Goal: Information Seeking & Learning: Learn about a topic

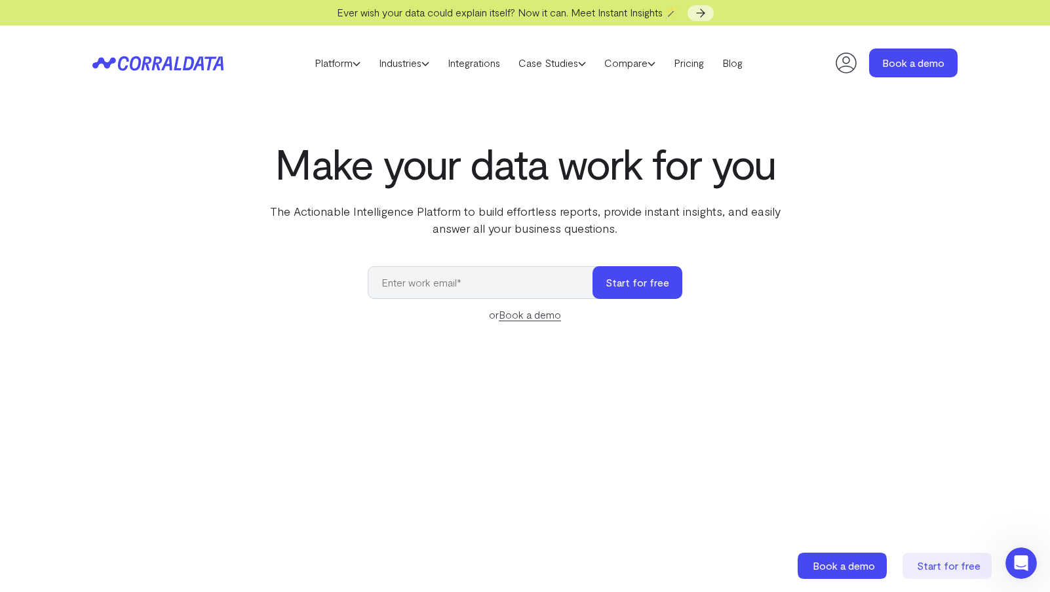
click at [305, 206] on p "The Actionable Intelligence Platform to build effortless reports, provide insta…" at bounding box center [525, 220] width 535 height 34
drag, startPoint x: 305, startPoint y: 206, endPoint x: 434, endPoint y: 216, distance: 128.9
click at [434, 216] on p "The Actionable Intelligence Platform to build effortless reports, provide insta…" at bounding box center [525, 220] width 535 height 34
click at [314, 214] on p "The Actionable Intelligence Platform to build effortless reports, provide insta…" at bounding box center [525, 220] width 535 height 34
drag, startPoint x: 314, startPoint y: 214, endPoint x: 422, endPoint y: 212, distance: 108.2
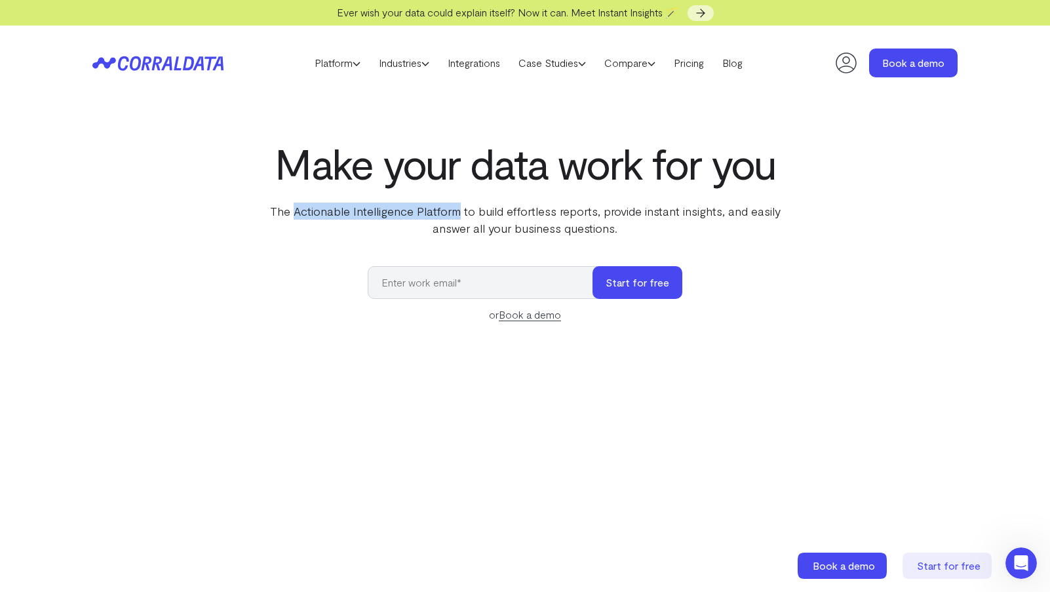
click at [422, 212] on p "The Actionable Intelligence Platform to build effortless reports, provide insta…" at bounding box center [525, 220] width 535 height 34
click at [692, 64] on link "Pricing" at bounding box center [689, 63] width 48 height 20
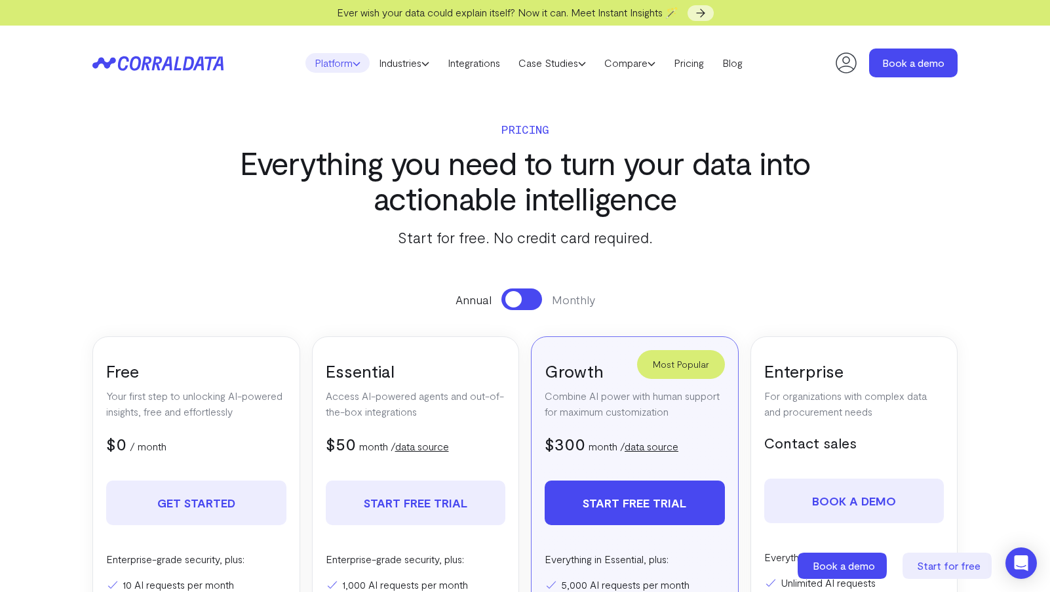
click at [360, 69] on link "Platform" at bounding box center [337, 63] width 64 height 20
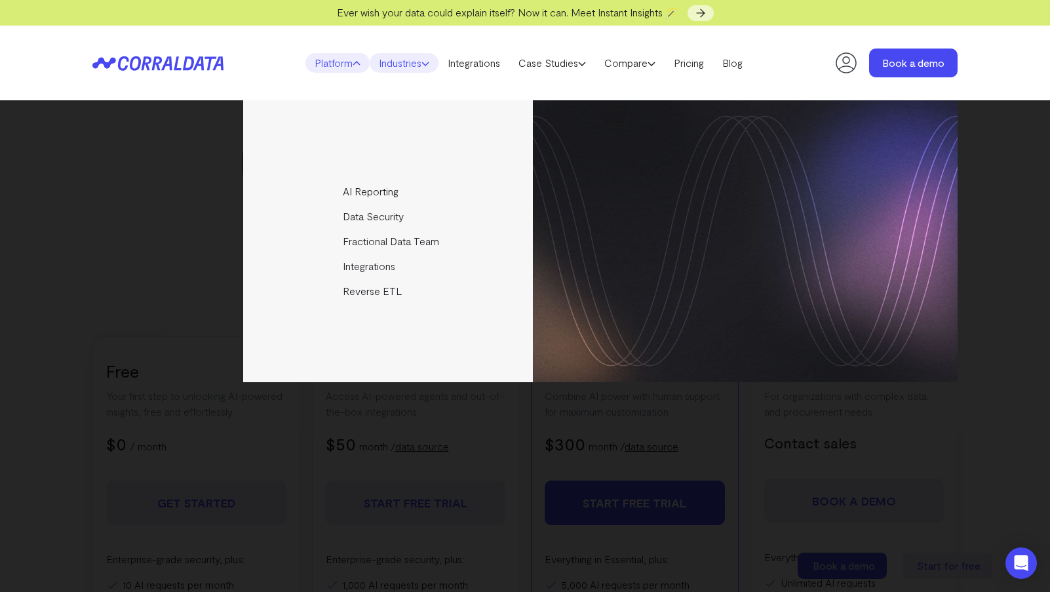
click at [402, 64] on link "Industries" at bounding box center [404, 63] width 69 height 20
